Goal: Task Accomplishment & Management: Complete application form

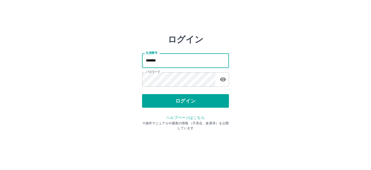
drag, startPoint x: 164, startPoint y: 58, endPoint x: 123, endPoint y: 58, distance: 40.8
click at [123, 58] on div "ログイン 社員番号 ******* 社員番号 パスワード パスワード ログイン ヘルプページはこちら ※操作マニュアルや最新の情報 （不具合、改善等）を公開し…" at bounding box center [186, 77] width 326 height 87
type input "*******"
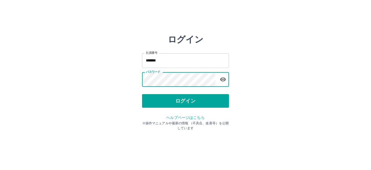
click at [124, 84] on div "ログイン 社員番号 ******* 社員番号 パスワード パスワード ログイン ヘルプページはこちら ※操作マニュアルや最新の情報 （不具合、改善等）を公開し…" at bounding box center [186, 77] width 326 height 87
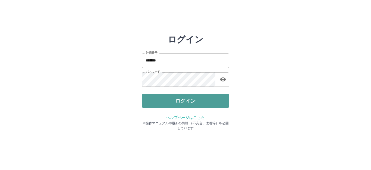
click at [164, 99] on button "ログイン" at bounding box center [185, 101] width 87 height 14
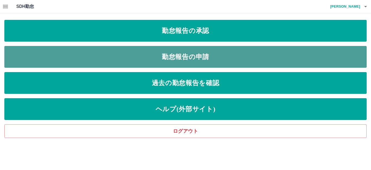
click at [58, 57] on link "勤怠報告の申請" at bounding box center [185, 57] width 363 height 22
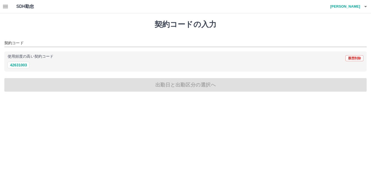
click at [8, 7] on icon "button" at bounding box center [5, 6] width 7 height 7
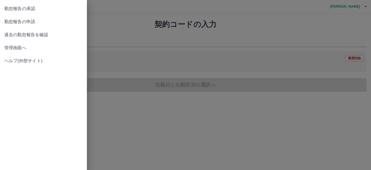
click at [18, 33] on span "過去の勤怠報告を確認" at bounding box center [43, 35] width 78 height 7
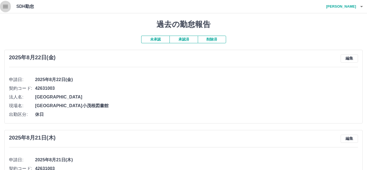
click at [5, 8] on icon "button" at bounding box center [5, 6] width 5 height 3
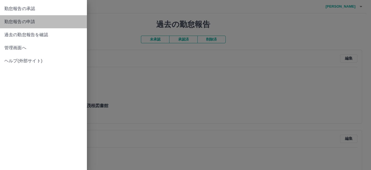
click at [14, 21] on span "勤怠報告の申請" at bounding box center [43, 21] width 78 height 7
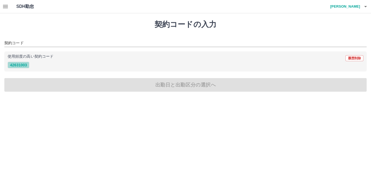
click at [16, 65] on button "42631003" at bounding box center [19, 65] width 22 height 7
type input "********"
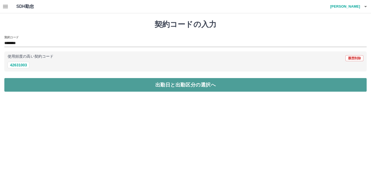
click at [94, 85] on button "出勤日と出勤区分の選択へ" at bounding box center [185, 85] width 363 height 14
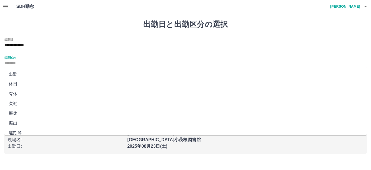
click at [34, 65] on input "出勤区分" at bounding box center [185, 63] width 363 height 7
click at [30, 72] on li "出勤" at bounding box center [185, 74] width 363 height 10
type input "**"
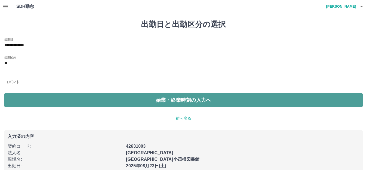
click at [36, 94] on button "始業・終業時刻の入力へ" at bounding box center [183, 100] width 358 height 14
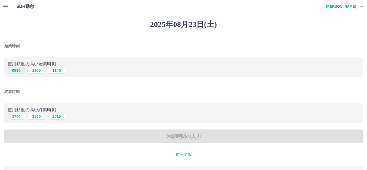
click at [14, 70] on button "0830" at bounding box center [16, 70] width 17 height 7
type input "****"
click at [20, 117] on button "1700" at bounding box center [16, 116] width 17 height 7
type input "****"
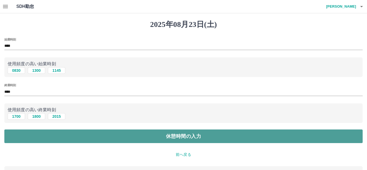
click at [71, 137] on button "休憩時間の入力" at bounding box center [183, 136] width 358 height 14
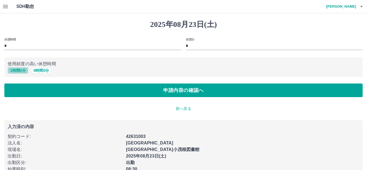
click at [22, 71] on button "1 時間 0 分" at bounding box center [18, 70] width 21 height 7
type input "*"
click at [57, 80] on div "休憩時間 * 休憩分 * 使用頻度の高い休憩時間 1 時間 0 分 0 時間 0 分 申請内容の確認へ" at bounding box center [183, 68] width 358 height 60
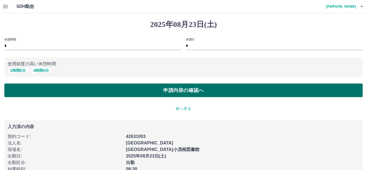
click at [60, 86] on button "申請内容の確認へ" at bounding box center [183, 90] width 358 height 14
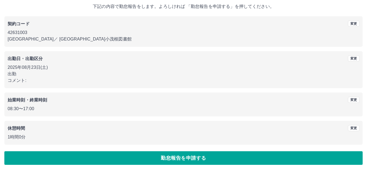
scroll to position [34, 0]
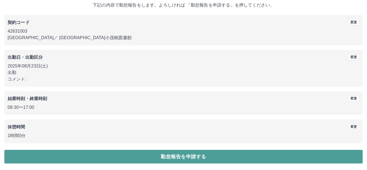
click at [169, 152] on button "勤怠報告を申請する" at bounding box center [183, 157] width 358 height 14
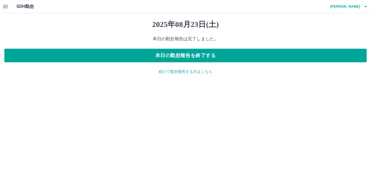
click at [176, 72] on p "続けて勤怠報告する方はこちら" at bounding box center [185, 72] width 363 height 6
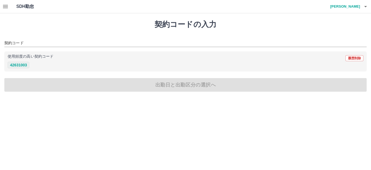
click at [26, 64] on button "42631003" at bounding box center [19, 65] width 22 height 7
type input "********"
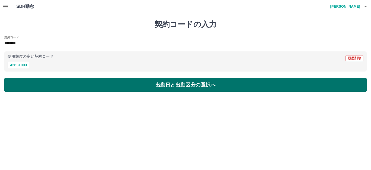
click at [42, 80] on button "出勤日と出勤区分の選択へ" at bounding box center [185, 85] width 363 height 14
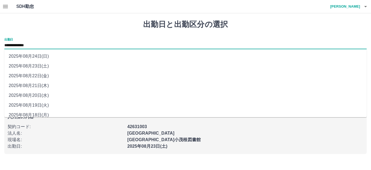
click at [35, 45] on input "**********" at bounding box center [185, 45] width 363 height 7
click at [33, 56] on li "2025年08月24日(日)" at bounding box center [185, 56] width 363 height 10
type input "**********"
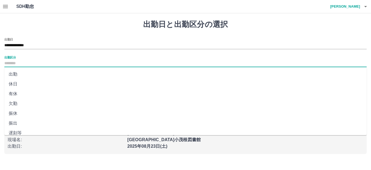
click at [24, 62] on input "出勤区分" at bounding box center [185, 63] width 363 height 7
click at [21, 76] on li "出勤" at bounding box center [185, 74] width 363 height 10
type input "**"
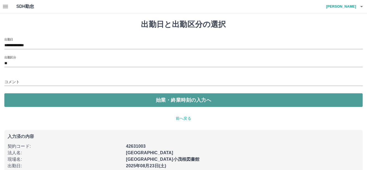
click at [28, 99] on button "始業・終業時刻の入力へ" at bounding box center [183, 100] width 358 height 14
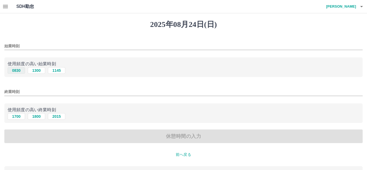
click at [14, 71] on button "0830" at bounding box center [16, 70] width 17 height 7
type input "****"
click at [15, 115] on button "1700" at bounding box center [16, 116] width 17 height 7
type input "****"
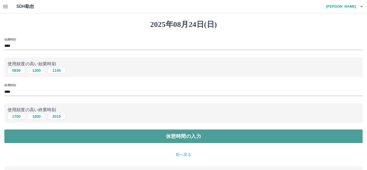
click at [37, 135] on button "休憩時間の入力" at bounding box center [183, 136] width 358 height 14
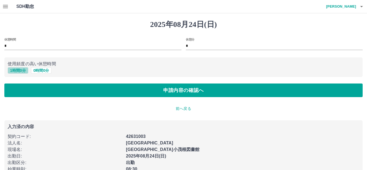
click at [18, 67] on button "1 時間 0 分" at bounding box center [18, 70] width 21 height 7
type input "*"
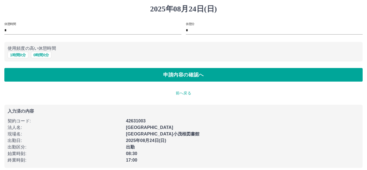
scroll to position [20, 0]
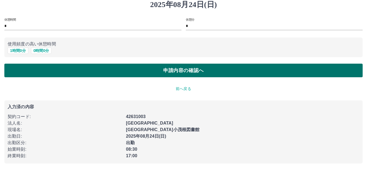
click at [81, 73] on button "申請内容の確認へ" at bounding box center [183, 71] width 358 height 14
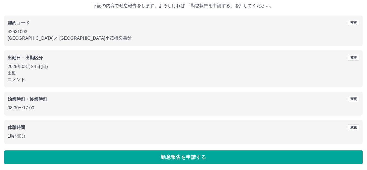
scroll to position [34, 0]
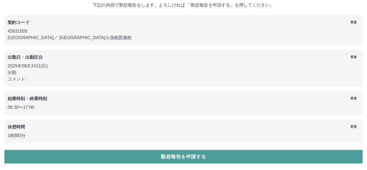
click at [152, 154] on button "勤怠報告を申請する" at bounding box center [183, 157] width 358 height 14
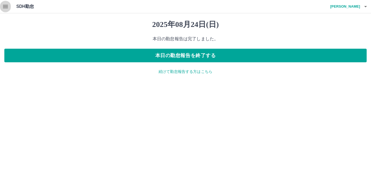
click at [8, 7] on icon "button" at bounding box center [5, 6] width 7 height 7
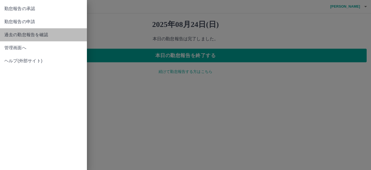
click at [15, 40] on link "過去の勤怠報告を確認" at bounding box center [43, 34] width 87 height 13
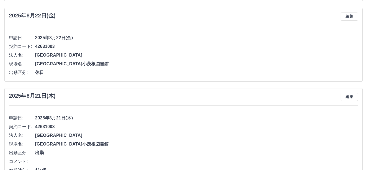
scroll to position [306, 0]
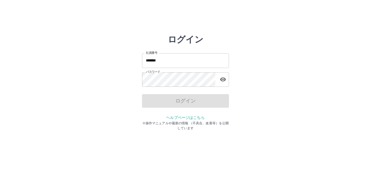
click at [173, 61] on input "*******" at bounding box center [185, 60] width 87 height 14
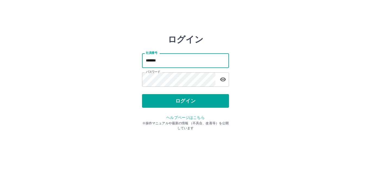
type input "*******"
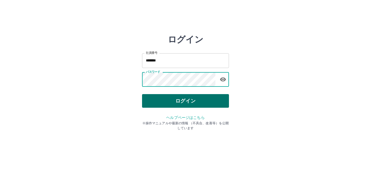
click at [191, 104] on button "ログイン" at bounding box center [185, 101] width 87 height 14
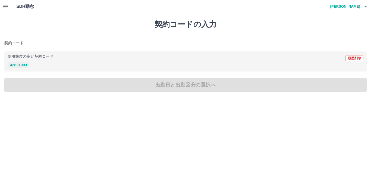
click at [26, 63] on button "42631003" at bounding box center [19, 65] width 22 height 7
type input "********"
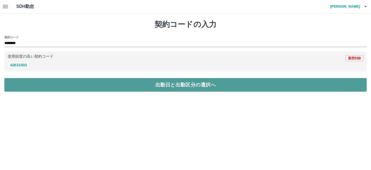
click at [91, 85] on button "出勤日と出勤区分の選択へ" at bounding box center [185, 85] width 363 height 14
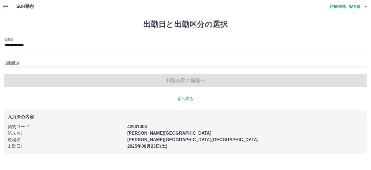
click at [19, 63] on input "出勤区分" at bounding box center [185, 63] width 363 height 7
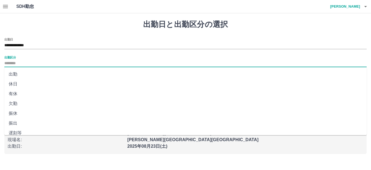
click at [14, 74] on li "出勤" at bounding box center [185, 74] width 363 height 10
type input "**"
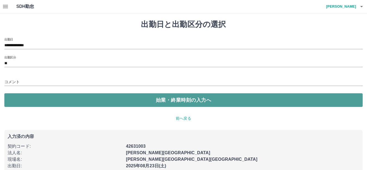
click at [185, 99] on button "始業・終業時刻の入力へ" at bounding box center [183, 100] width 358 height 14
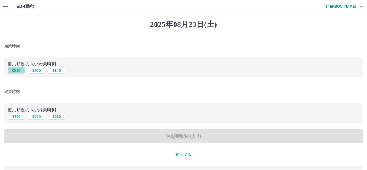
click at [17, 69] on button "0830" at bounding box center [16, 70] width 17 height 7
type input "****"
click at [16, 116] on button "1700" at bounding box center [16, 116] width 17 height 7
type input "****"
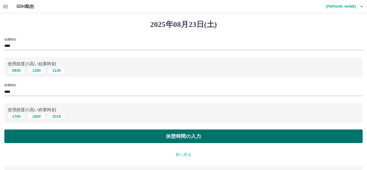
click at [206, 132] on button "休憩時間の入力" at bounding box center [183, 136] width 358 height 14
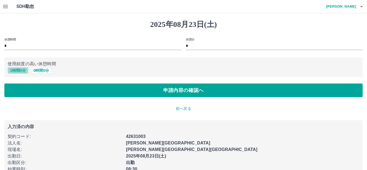
click at [13, 69] on button "1 時間 0 分" at bounding box center [18, 70] width 21 height 7
type input "*"
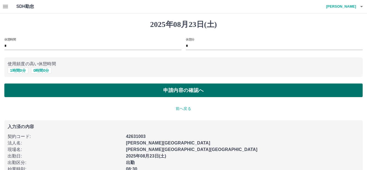
click at [201, 90] on button "申請内容の確認へ" at bounding box center [183, 90] width 358 height 14
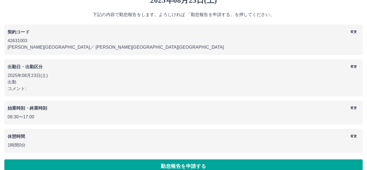
scroll to position [34, 0]
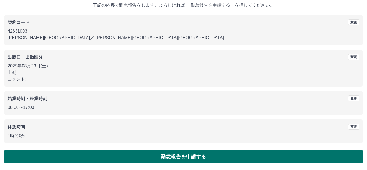
click at [189, 154] on button "勤怠報告を申請する" at bounding box center [183, 157] width 358 height 14
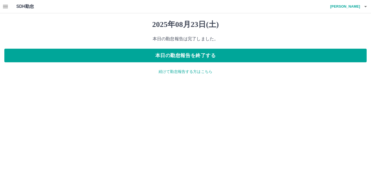
click at [194, 71] on p "続けて勤怠報告する方はこちら" at bounding box center [185, 72] width 363 height 6
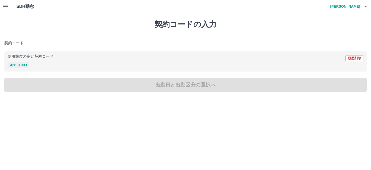
click at [21, 65] on button "42631003" at bounding box center [19, 65] width 22 height 7
type input "********"
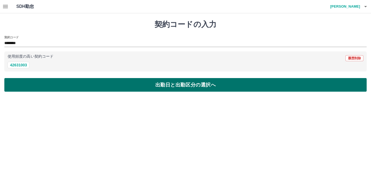
click at [120, 82] on button "出勤日と出勤区分の選択へ" at bounding box center [185, 85] width 363 height 14
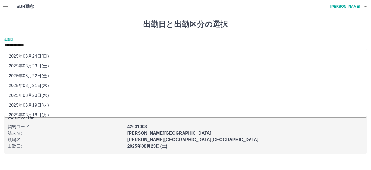
click at [33, 46] on input "**********" at bounding box center [185, 45] width 363 height 7
click at [35, 56] on li "2025年08月24日(日)" at bounding box center [185, 56] width 363 height 10
type input "**********"
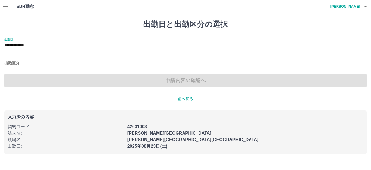
click at [13, 66] on input "出勤区分" at bounding box center [185, 63] width 363 height 7
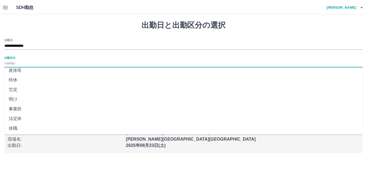
scroll to position [113, 0]
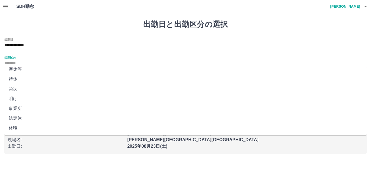
click at [21, 120] on li "法定休" at bounding box center [185, 118] width 363 height 10
type input "***"
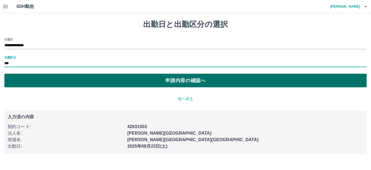
click at [186, 79] on button "申請内容の確認へ" at bounding box center [185, 81] width 363 height 14
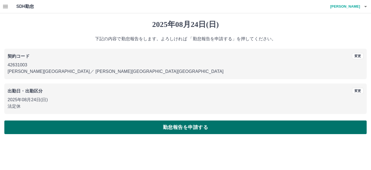
click at [196, 126] on button "勤怠報告を申請する" at bounding box center [185, 127] width 363 height 14
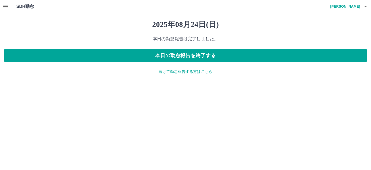
click at [5, 4] on icon "button" at bounding box center [5, 6] width 7 height 7
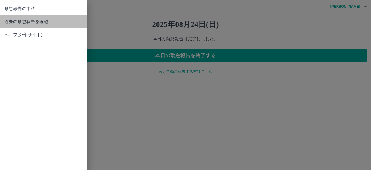
click at [17, 21] on span "過去の勤怠報告を確認" at bounding box center [43, 21] width 78 height 7
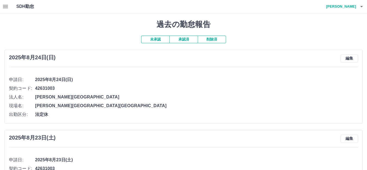
click at [182, 37] on button "承認済" at bounding box center [183, 40] width 28 height 8
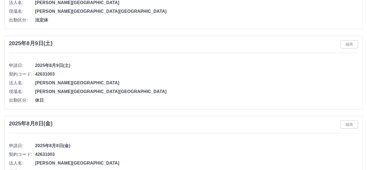
scroll to position [1142, 0]
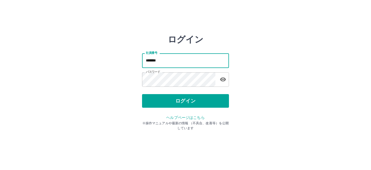
click at [161, 59] on input "*******" at bounding box center [185, 60] width 87 height 14
type input "*******"
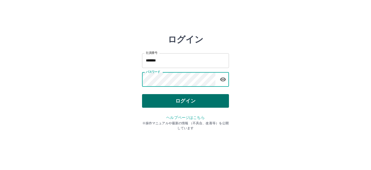
click at [198, 102] on button "ログイン" at bounding box center [185, 101] width 87 height 14
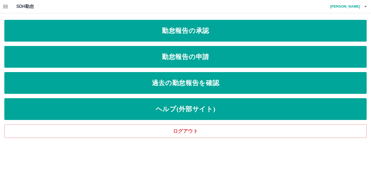
click at [8, 6] on icon "button" at bounding box center [5, 6] width 7 height 7
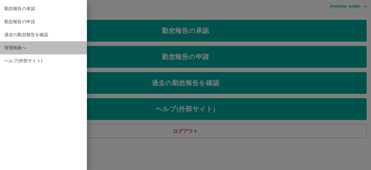
click at [20, 46] on span "管理画面へ" at bounding box center [43, 48] width 78 height 7
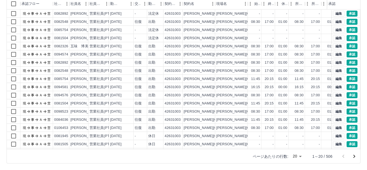
scroll to position [28, 0]
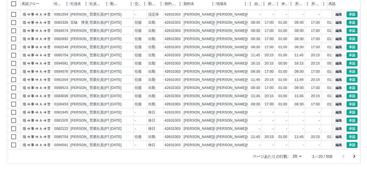
click at [354, 156] on icon "次のページへ" at bounding box center [354, 156] width 2 height 3
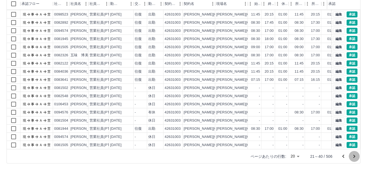
click at [354, 157] on icon "次のページへ" at bounding box center [354, 156] width 7 height 7
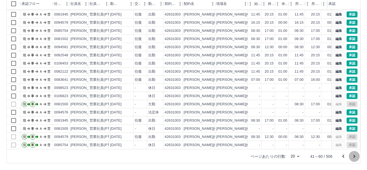
click at [353, 155] on icon "次のページへ" at bounding box center [354, 156] width 7 height 7
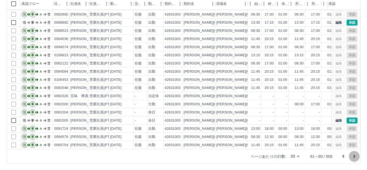
click at [353, 156] on icon "次のページへ" at bounding box center [354, 156] width 7 height 7
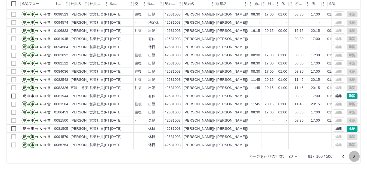
click at [354, 156] on icon "次のページへ" at bounding box center [354, 156] width 2 height 3
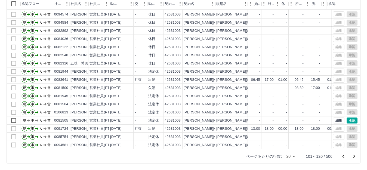
click at [353, 157] on icon "次のページへ" at bounding box center [354, 156] width 2 height 3
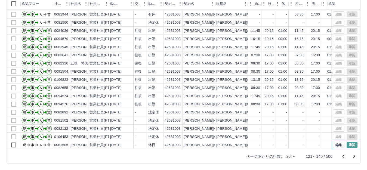
click at [347, 142] on button "承認" at bounding box center [351, 145] width 11 height 6
click at [354, 155] on icon "次のページへ" at bounding box center [354, 156] width 7 height 7
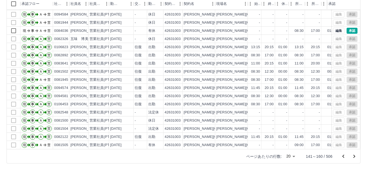
click at [354, 156] on icon "次のページへ" at bounding box center [354, 156] width 2 height 3
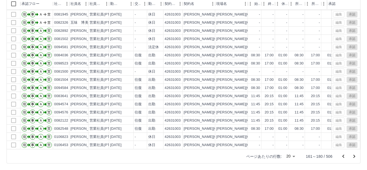
click at [355, 155] on icon "次のページへ" at bounding box center [354, 156] width 7 height 7
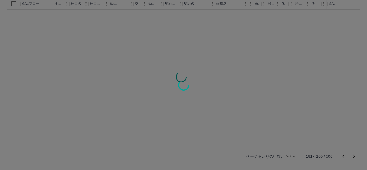
scroll to position [0, 0]
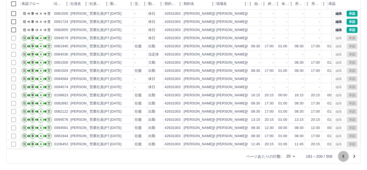
click at [343, 157] on icon "前のページへ" at bounding box center [343, 155] width 2 height 3
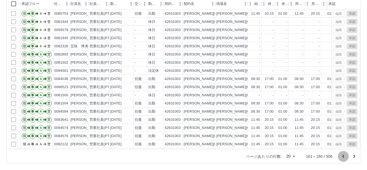
click at [343, 157] on icon "前のページへ" at bounding box center [343, 155] width 2 height 3
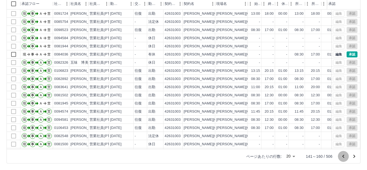
click at [343, 157] on icon "前のページへ" at bounding box center [343, 155] width 2 height 3
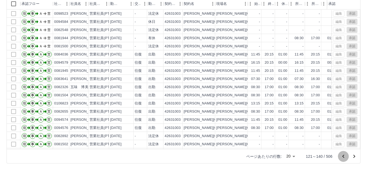
click at [343, 157] on icon "前のページへ" at bounding box center [343, 155] width 2 height 3
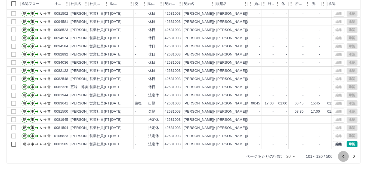
click at [343, 157] on icon "前のページへ" at bounding box center [343, 155] width 2 height 3
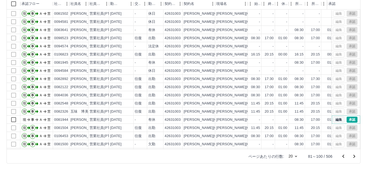
click at [334, 119] on button "編集" at bounding box center [338, 120] width 11 height 6
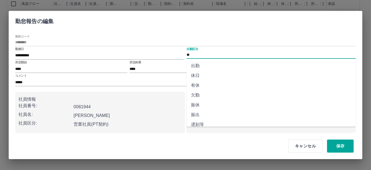
click at [195, 52] on input "**" at bounding box center [271, 55] width 169 height 7
click at [198, 65] on li "出勤" at bounding box center [271, 66] width 169 height 10
type input "**"
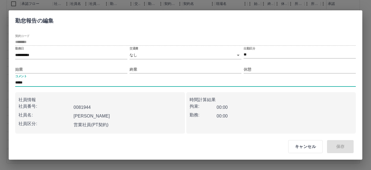
click at [35, 83] on input "*****" at bounding box center [185, 83] width 341 height 8
type input "*"
click at [25, 68] on input "始業" at bounding box center [71, 70] width 112 height 8
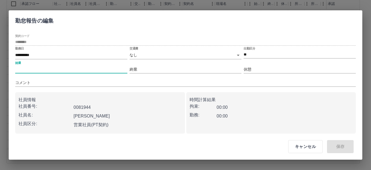
type input "****"
click at [142, 68] on input "終業" at bounding box center [186, 70] width 112 height 8
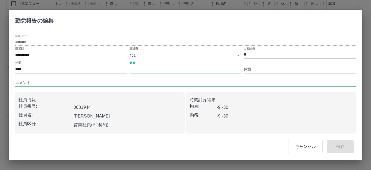
type input "****"
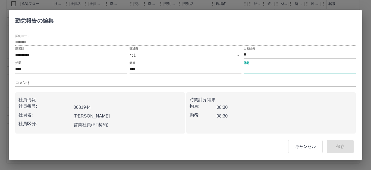
click at [257, 68] on input "休憩" at bounding box center [300, 70] width 112 height 8
type input "***"
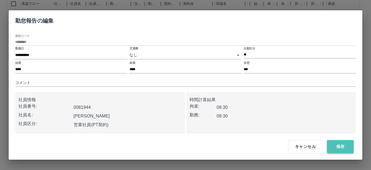
click at [333, 145] on button "保存" at bounding box center [340, 146] width 27 height 13
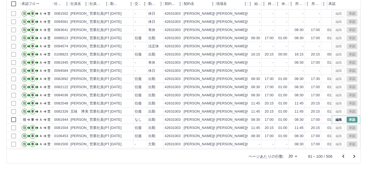
click at [347, 119] on button "承認" at bounding box center [351, 120] width 11 height 6
click at [343, 156] on icon "前のページへ" at bounding box center [343, 155] width 2 height 3
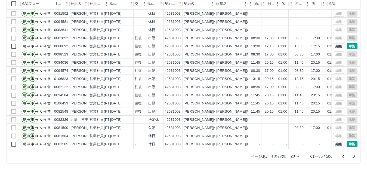
scroll to position [28, 0]
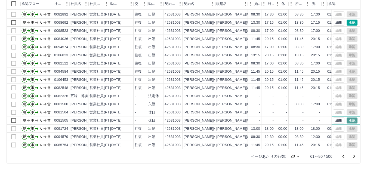
click at [346, 117] on button "承認" at bounding box center [351, 120] width 11 height 6
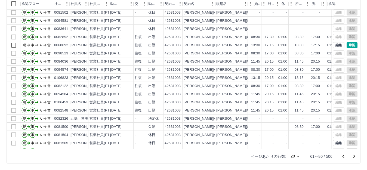
scroll to position [0, 0]
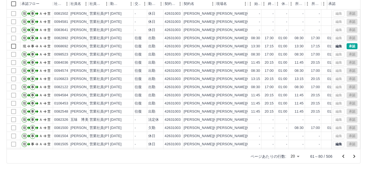
click at [344, 158] on icon "前のページへ" at bounding box center [343, 156] width 7 height 7
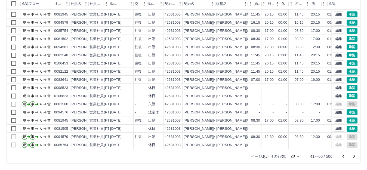
scroll to position [28, 0]
click at [346, 126] on button "承認" at bounding box center [351, 129] width 11 height 6
click at [346, 117] on button "承認" at bounding box center [351, 120] width 11 height 6
click at [347, 109] on button "承認" at bounding box center [351, 112] width 11 height 6
click at [354, 156] on icon "次のページへ" at bounding box center [354, 156] width 2 height 3
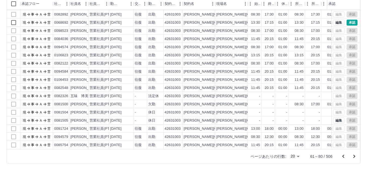
scroll to position [0, 0]
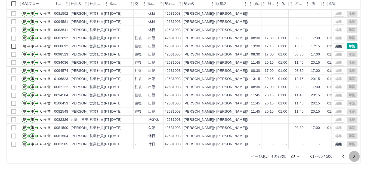
click at [354, 156] on icon "次のページへ" at bounding box center [354, 156] width 2 height 3
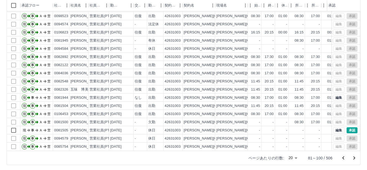
scroll to position [60, 0]
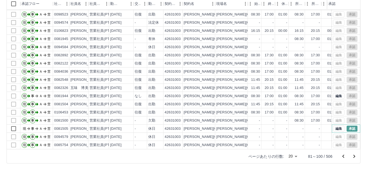
click at [346, 126] on button "承認" at bounding box center [351, 129] width 11 height 6
click at [353, 158] on icon "次のページへ" at bounding box center [354, 156] width 2 height 3
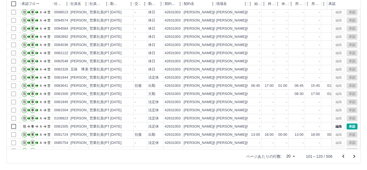
scroll to position [27, 0]
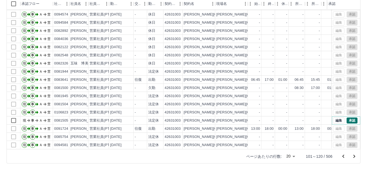
click at [346, 117] on button "承認" at bounding box center [351, 120] width 11 height 6
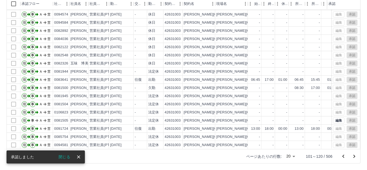
scroll to position [28, 0]
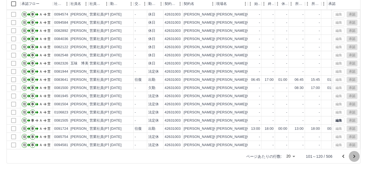
click at [355, 156] on icon "次のページへ" at bounding box center [354, 156] width 2 height 3
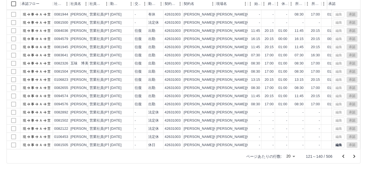
scroll to position [0, 0]
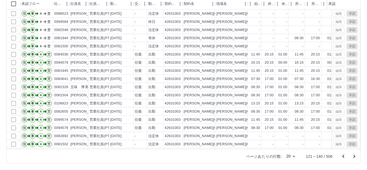
click at [344, 154] on icon "前のページへ" at bounding box center [343, 156] width 7 height 7
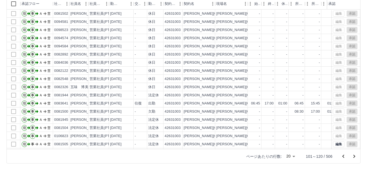
click at [344, 154] on icon "前のページへ" at bounding box center [343, 156] width 7 height 7
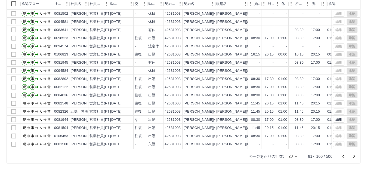
click at [344, 154] on icon "前のページへ" at bounding box center [343, 156] width 7 height 7
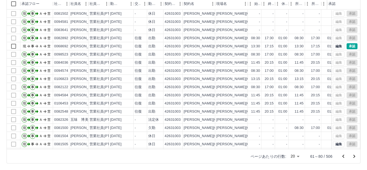
click at [343, 157] on icon "前のページへ" at bounding box center [343, 156] width 7 height 7
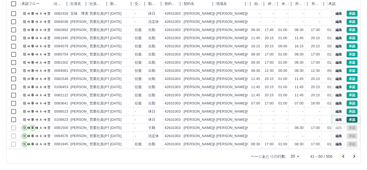
click at [346, 119] on button "承認" at bounding box center [351, 120] width 11 height 6
click at [347, 110] on button "承認" at bounding box center [351, 111] width 11 height 6
click at [347, 94] on button "承認" at bounding box center [351, 95] width 11 height 6
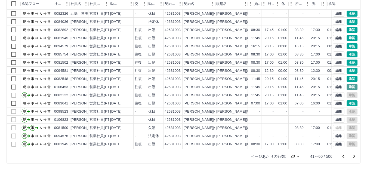
click at [346, 86] on button "承認" at bounding box center [351, 87] width 11 height 6
click at [346, 76] on button "承認" at bounding box center [351, 79] width 11 height 6
click at [347, 69] on button "承認" at bounding box center [351, 71] width 11 height 6
click at [349, 61] on button "承認" at bounding box center [351, 63] width 11 height 6
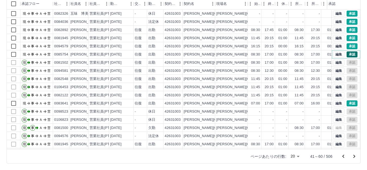
click at [349, 53] on button "承認" at bounding box center [351, 54] width 11 height 6
click at [349, 45] on button "承認" at bounding box center [351, 46] width 11 height 6
click at [347, 36] on button "承認" at bounding box center [351, 38] width 11 height 6
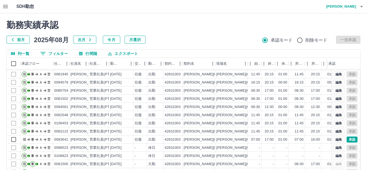
scroll to position [60, 0]
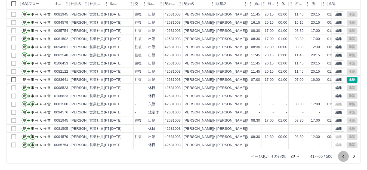
click at [343, 156] on icon "前のページへ" at bounding box center [343, 156] width 7 height 7
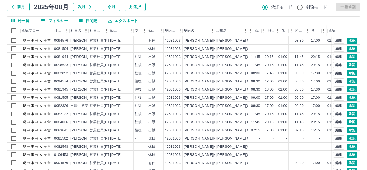
scroll to position [0, 0]
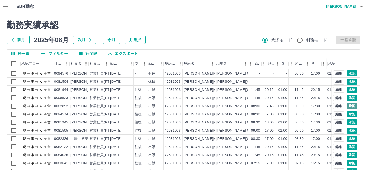
click at [346, 106] on button "承認" at bounding box center [351, 106] width 11 height 6
click at [346, 122] on button "承認" at bounding box center [351, 122] width 11 height 6
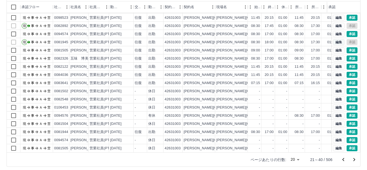
scroll to position [60, 0]
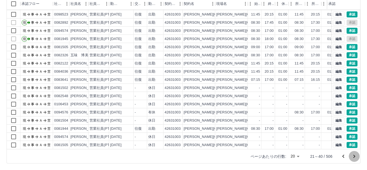
click at [353, 155] on icon "次のページへ" at bounding box center [354, 156] width 2 height 3
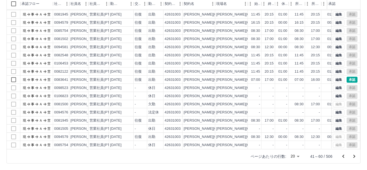
scroll to position [0, 0]
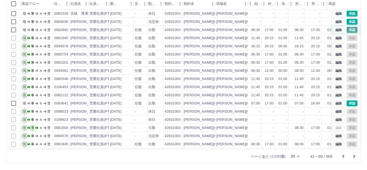
click at [346, 30] on button "承認" at bounding box center [351, 30] width 11 height 6
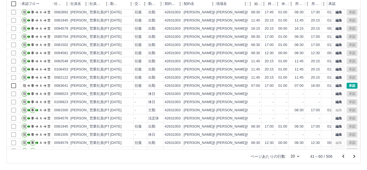
scroll to position [28, 0]
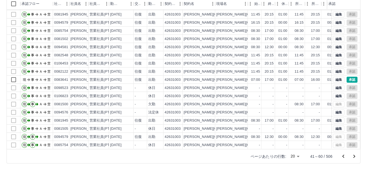
click at [354, 157] on icon "次のページへ" at bounding box center [354, 156] width 2 height 3
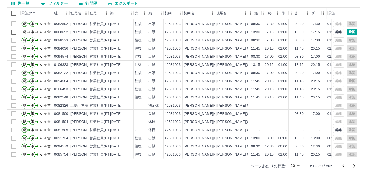
scroll to position [60, 0]
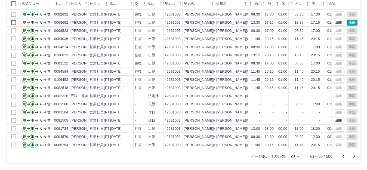
click at [343, 157] on icon "前のページへ" at bounding box center [343, 155] width 2 height 3
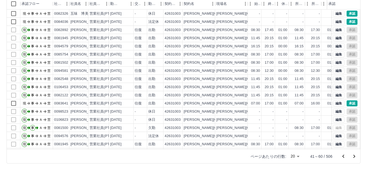
scroll to position [28, 0]
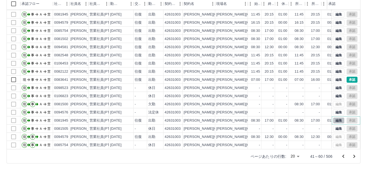
click at [333, 117] on button "編集" at bounding box center [338, 120] width 11 height 6
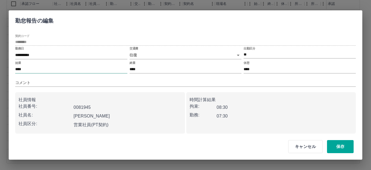
click at [26, 68] on input "****" at bounding box center [71, 70] width 112 height 8
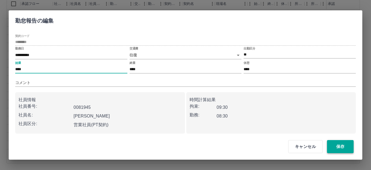
type input "****"
click at [333, 146] on button "保存" at bounding box center [340, 146] width 27 height 13
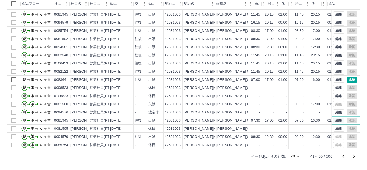
click at [333, 117] on button "編集" at bounding box center [338, 120] width 11 height 6
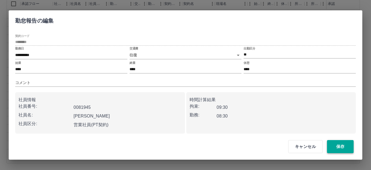
click at [331, 148] on button "保存" at bounding box center [340, 146] width 27 height 13
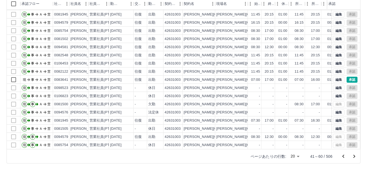
click at [354, 156] on icon "次のページへ" at bounding box center [354, 156] width 2 height 3
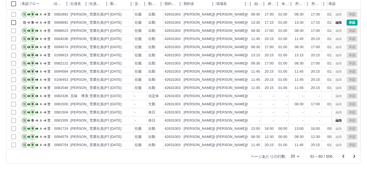
click at [353, 156] on icon "次のページへ" at bounding box center [354, 156] width 7 height 7
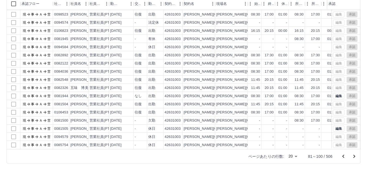
scroll to position [0, 0]
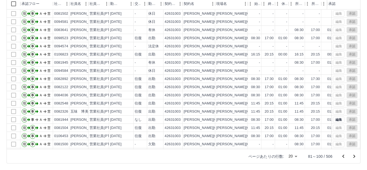
click at [354, 157] on icon "次のページへ" at bounding box center [354, 156] width 2 height 3
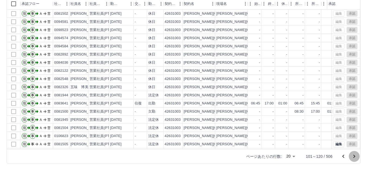
click at [354, 157] on icon "次のページへ" at bounding box center [354, 156] width 2 height 3
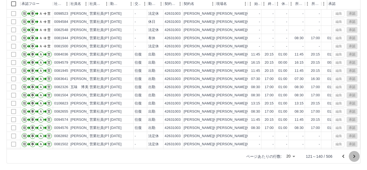
click at [354, 157] on icon "次のページへ" at bounding box center [354, 156] width 2 height 3
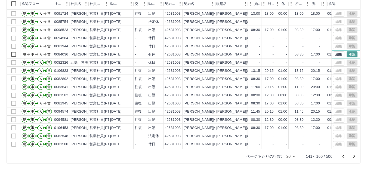
click at [348, 54] on button "承認" at bounding box center [351, 54] width 11 height 6
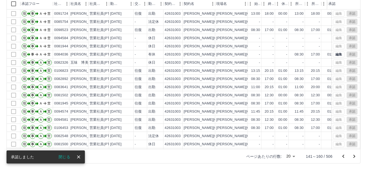
scroll to position [28, 0]
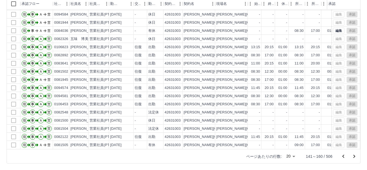
click at [354, 154] on icon "次のページへ" at bounding box center [354, 156] width 7 height 7
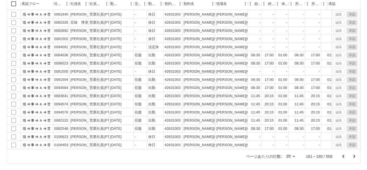
scroll to position [0, 0]
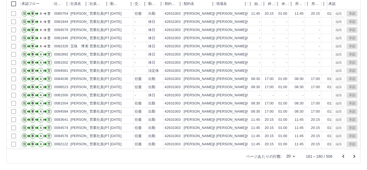
click at [354, 154] on icon "次のページへ" at bounding box center [354, 156] width 7 height 7
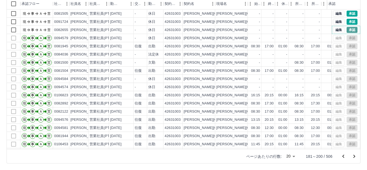
click at [346, 31] on button "承認" at bounding box center [351, 30] width 11 height 6
click at [346, 12] on button "承認" at bounding box center [351, 14] width 11 height 6
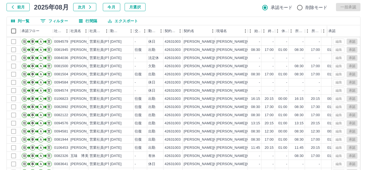
scroll to position [60, 0]
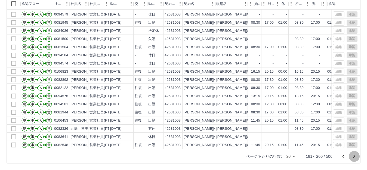
click at [354, 156] on icon "次のページへ" at bounding box center [354, 156] width 2 height 3
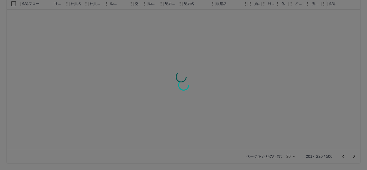
scroll to position [0, 0]
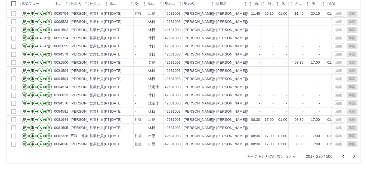
click at [354, 156] on icon "次のページへ" at bounding box center [354, 156] width 2 height 3
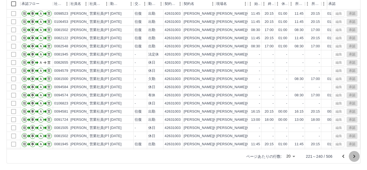
click at [354, 156] on icon "次のページへ" at bounding box center [354, 156] width 2 height 3
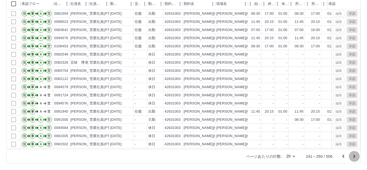
click at [354, 156] on icon "次のページへ" at bounding box center [354, 156] width 2 height 3
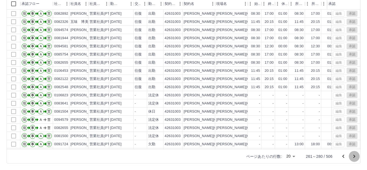
click at [354, 156] on icon "次のページへ" at bounding box center [354, 156] width 2 height 3
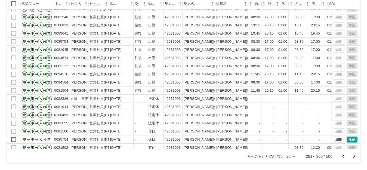
scroll to position [28, 0]
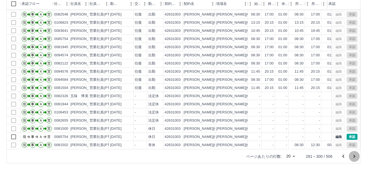
click at [353, 157] on icon "次のページへ" at bounding box center [354, 156] width 7 height 7
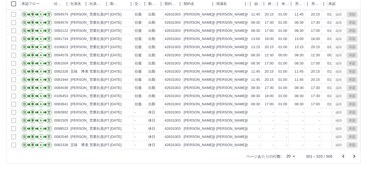
click at [342, 157] on icon "前のページへ" at bounding box center [343, 156] width 7 height 7
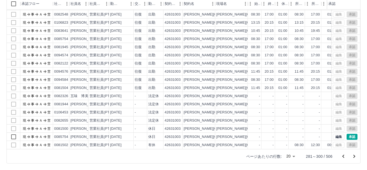
scroll to position [0, 0]
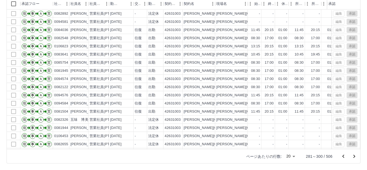
click at [342, 157] on icon "前のページへ" at bounding box center [343, 156] width 7 height 7
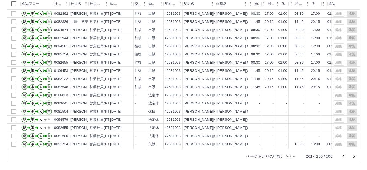
click at [342, 157] on icon "前のページへ" at bounding box center [343, 156] width 7 height 7
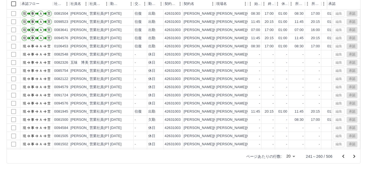
click at [342, 157] on icon "前のページへ" at bounding box center [343, 156] width 7 height 7
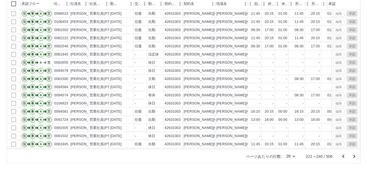
click at [342, 157] on icon "前のページへ" at bounding box center [343, 156] width 7 height 7
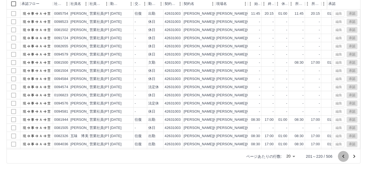
click at [342, 157] on icon "前のページへ" at bounding box center [343, 156] width 7 height 7
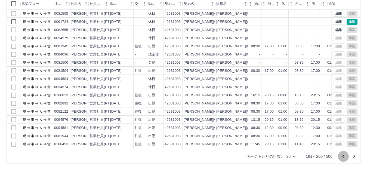
click at [342, 157] on icon "前のページへ" at bounding box center [343, 156] width 7 height 7
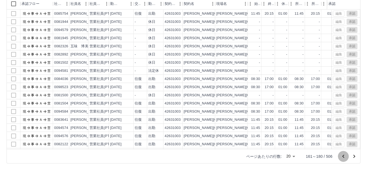
click at [342, 157] on icon "前のページへ" at bounding box center [343, 156] width 7 height 7
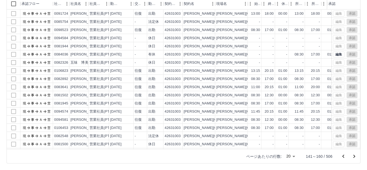
click at [342, 157] on icon "前のページへ" at bounding box center [343, 156] width 7 height 7
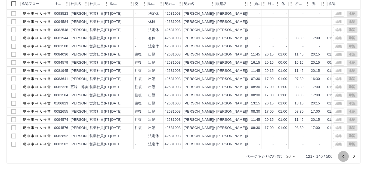
click at [342, 157] on icon "前のページへ" at bounding box center [343, 156] width 7 height 7
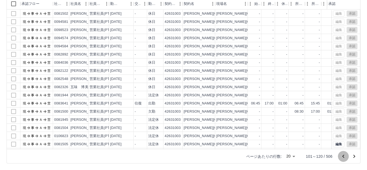
click at [342, 157] on icon "前のページへ" at bounding box center [343, 156] width 7 height 7
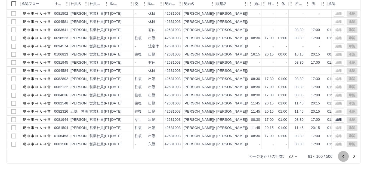
click at [342, 157] on icon "前のページへ" at bounding box center [343, 156] width 7 height 7
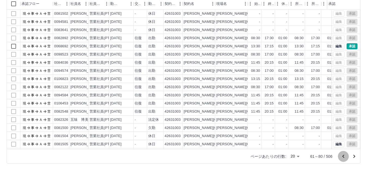
click at [342, 157] on icon "前のページへ" at bounding box center [343, 156] width 7 height 7
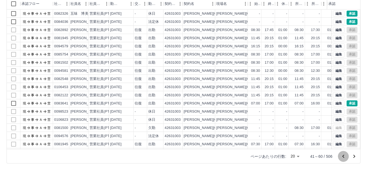
click at [342, 157] on icon "前のページへ" at bounding box center [343, 156] width 7 height 7
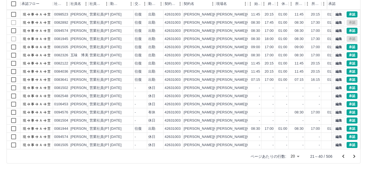
scroll to position [28, 0]
click at [346, 142] on button "承認" at bounding box center [351, 145] width 11 height 6
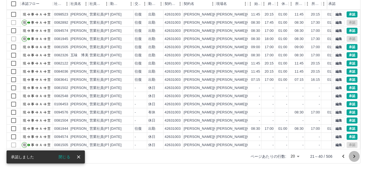
click at [354, 156] on icon "次のページへ" at bounding box center [354, 156] width 7 height 7
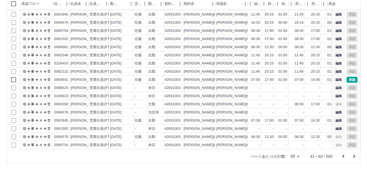
scroll to position [0, 0]
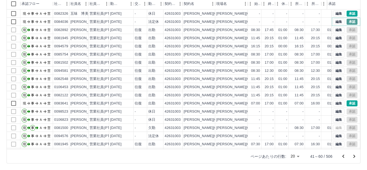
click at [346, 22] on button "承認" at bounding box center [351, 22] width 11 height 6
click at [346, 13] on button "承認" at bounding box center [351, 14] width 11 height 6
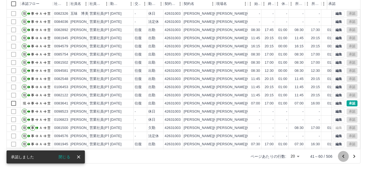
click at [342, 156] on icon "前のページへ" at bounding box center [343, 156] width 7 height 7
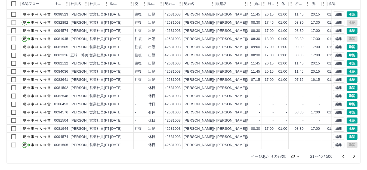
scroll to position [28, 0]
click at [350, 134] on button "承認" at bounding box center [351, 137] width 11 height 6
click at [349, 126] on button "承認" at bounding box center [351, 129] width 11 height 6
click at [347, 117] on button "承認" at bounding box center [351, 120] width 11 height 6
click at [347, 109] on button "承認" at bounding box center [351, 112] width 11 height 6
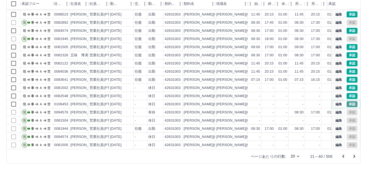
click at [348, 101] on button "承認" at bounding box center [351, 104] width 11 height 6
click at [349, 93] on button "承認" at bounding box center [351, 96] width 11 height 6
click at [347, 85] on button "承認" at bounding box center [351, 88] width 11 height 6
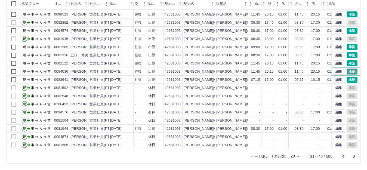
click at [347, 69] on button "承認" at bounding box center [351, 72] width 11 height 6
click at [347, 60] on button "承認" at bounding box center [351, 63] width 11 height 6
click at [347, 52] on button "承認" at bounding box center [351, 55] width 11 height 6
click at [346, 44] on button "承認" at bounding box center [351, 47] width 11 height 6
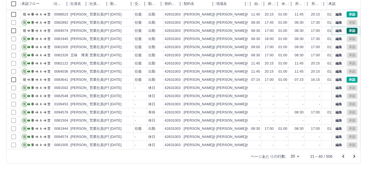
click at [348, 28] on button "承認" at bounding box center [351, 31] width 11 height 6
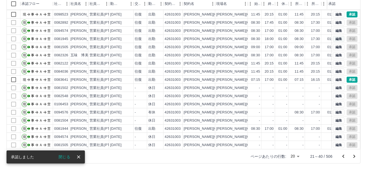
scroll to position [1, 0]
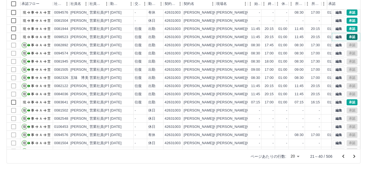
click at [346, 35] on button "承認" at bounding box center [351, 37] width 11 height 6
click at [346, 28] on button "承認" at bounding box center [351, 29] width 11 height 6
click at [346, 20] on button "承認" at bounding box center [351, 21] width 11 height 6
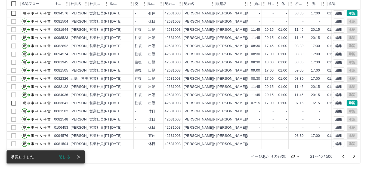
scroll to position [0, 0]
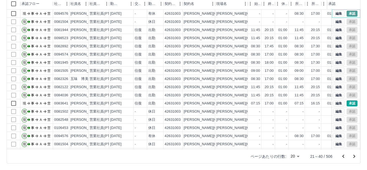
click at [348, 13] on button "承認" at bounding box center [351, 14] width 11 height 6
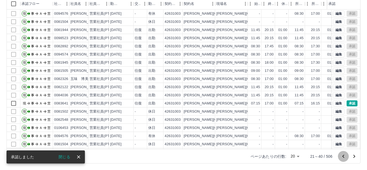
click at [343, 155] on icon "前のページへ" at bounding box center [343, 156] width 7 height 7
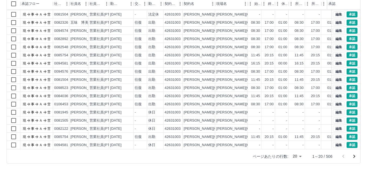
scroll to position [28, 0]
click at [350, 142] on button "承認" at bounding box center [351, 145] width 11 height 6
click at [347, 134] on button "承認" at bounding box center [351, 137] width 11 height 6
click at [354, 156] on icon "次のページへ" at bounding box center [354, 156] width 7 height 7
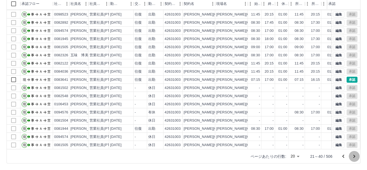
click at [354, 155] on icon "次のページへ" at bounding box center [354, 156] width 2 height 3
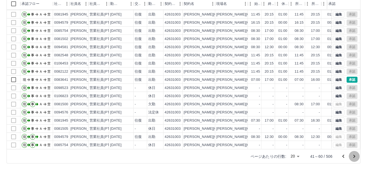
click at [354, 156] on icon "次のページへ" at bounding box center [354, 156] width 7 height 7
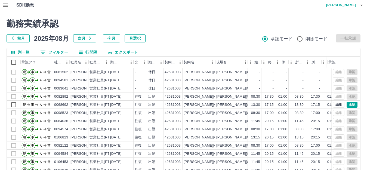
scroll to position [0, 0]
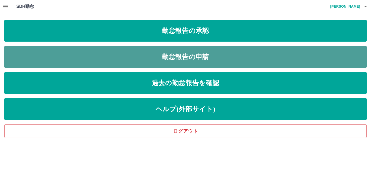
click at [144, 57] on link "勤怠報告の申請" at bounding box center [185, 57] width 363 height 22
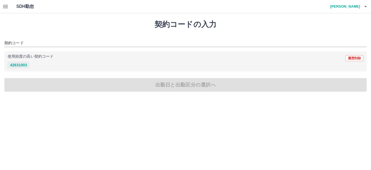
click at [24, 66] on button "42631003" at bounding box center [19, 65] width 22 height 7
type input "********"
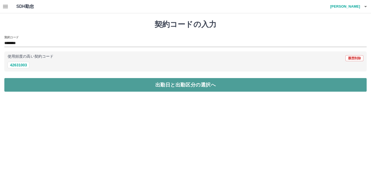
click at [93, 82] on button "出勤日と出勤区分の選択へ" at bounding box center [185, 85] width 363 height 14
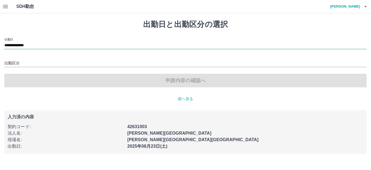
click at [41, 46] on input "**********" at bounding box center [185, 45] width 363 height 7
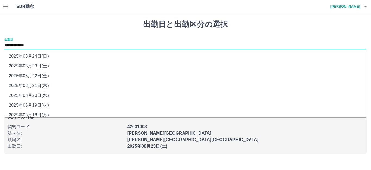
click at [39, 94] on li "2025年08月20日(水)" at bounding box center [185, 96] width 363 height 10
type input "**********"
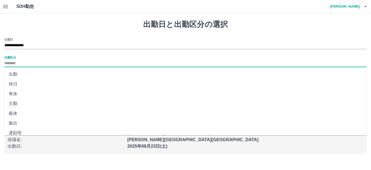
click at [22, 62] on input "出勤区分" at bounding box center [185, 63] width 363 height 7
click at [12, 84] on li "休日" at bounding box center [185, 84] width 363 height 10
type input "**"
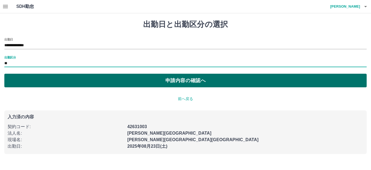
click at [97, 82] on button "申請内容の確認へ" at bounding box center [185, 81] width 363 height 14
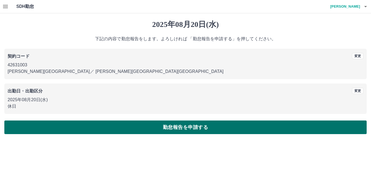
click at [147, 130] on button "勤怠報告を申請する" at bounding box center [185, 127] width 363 height 14
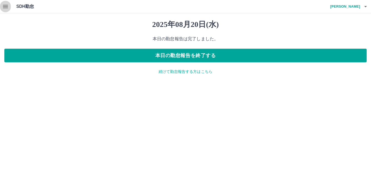
click at [5, 8] on icon "button" at bounding box center [5, 6] width 5 height 3
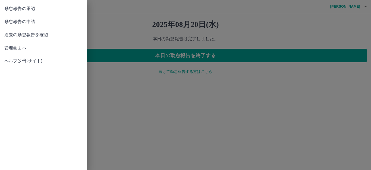
click at [25, 48] on span "管理画面へ" at bounding box center [43, 48] width 78 height 7
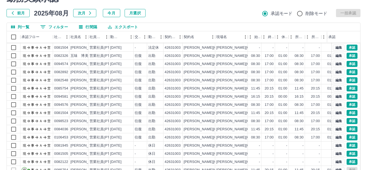
scroll to position [60, 0]
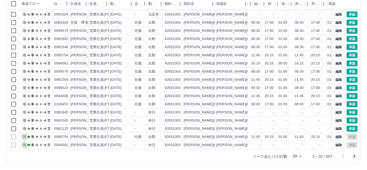
click at [353, 155] on icon "次のページへ" at bounding box center [354, 156] width 7 height 7
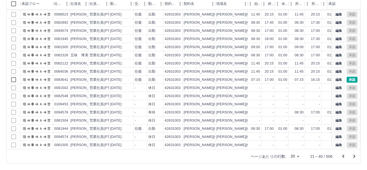
scroll to position [0, 0]
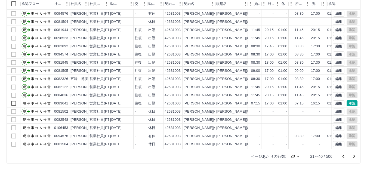
click at [353, 155] on icon "次のページへ" at bounding box center [354, 156] width 7 height 7
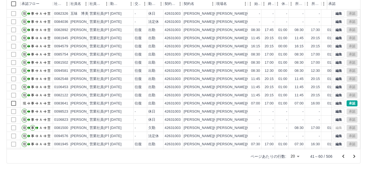
click at [353, 155] on icon "次のページへ" at bounding box center [354, 156] width 7 height 7
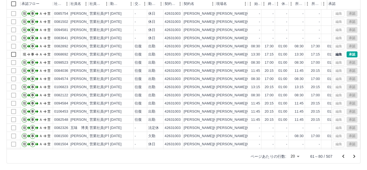
click at [342, 156] on icon "前のページへ" at bounding box center [343, 156] width 7 height 7
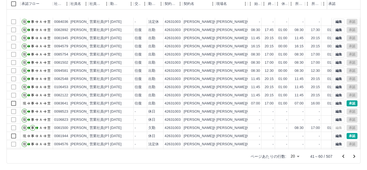
scroll to position [28, 0]
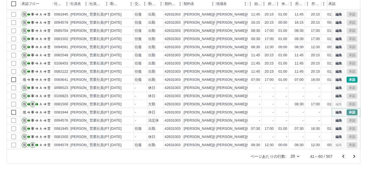
click at [346, 109] on button "承認" at bounding box center [351, 112] width 11 height 6
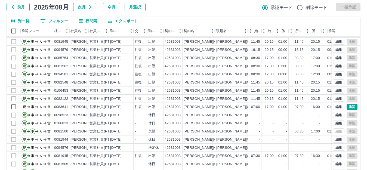
scroll to position [60, 0]
